Goal: Information Seeking & Learning: Check status

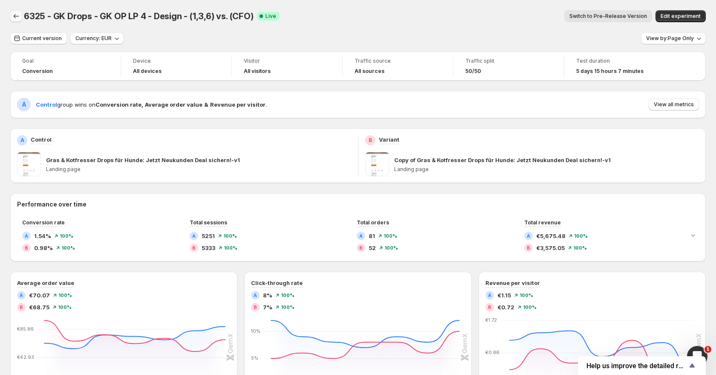
click at [17, 20] on icon "Back" at bounding box center [16, 16] width 9 height 9
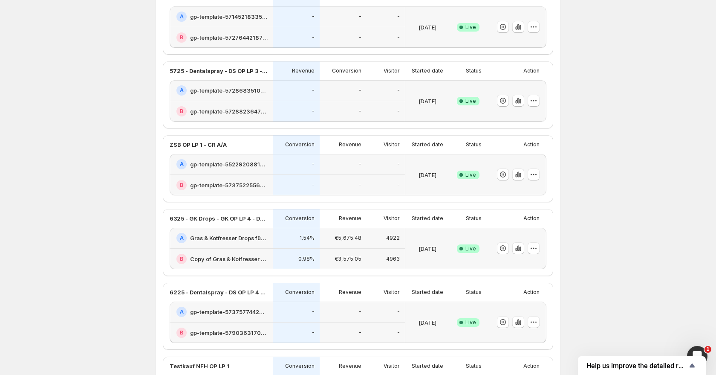
scroll to position [490, 0]
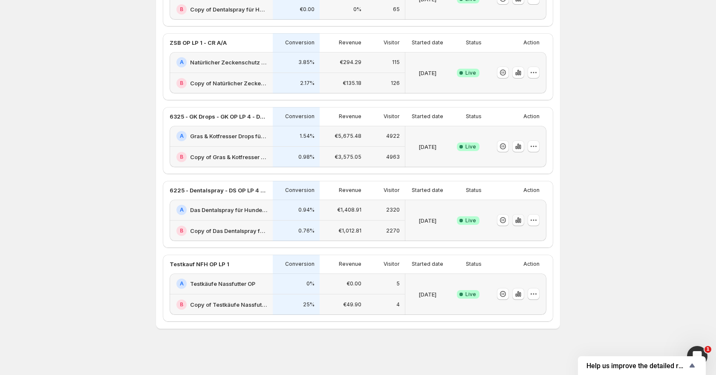
click at [521, 221] on icon "button" at bounding box center [518, 220] width 9 height 9
